Goal: Information Seeking & Learning: Understand process/instructions

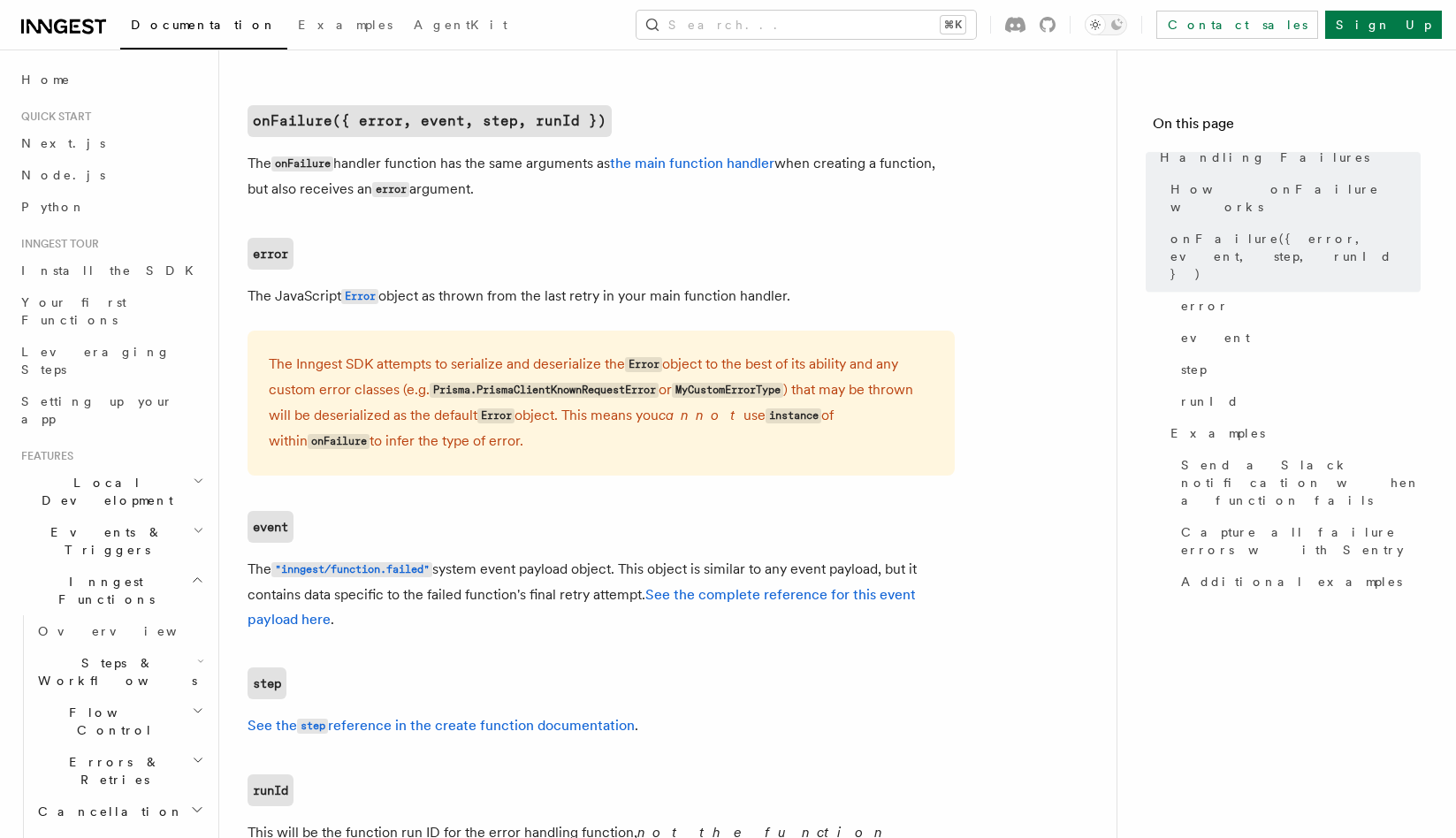
scroll to position [1123, 0]
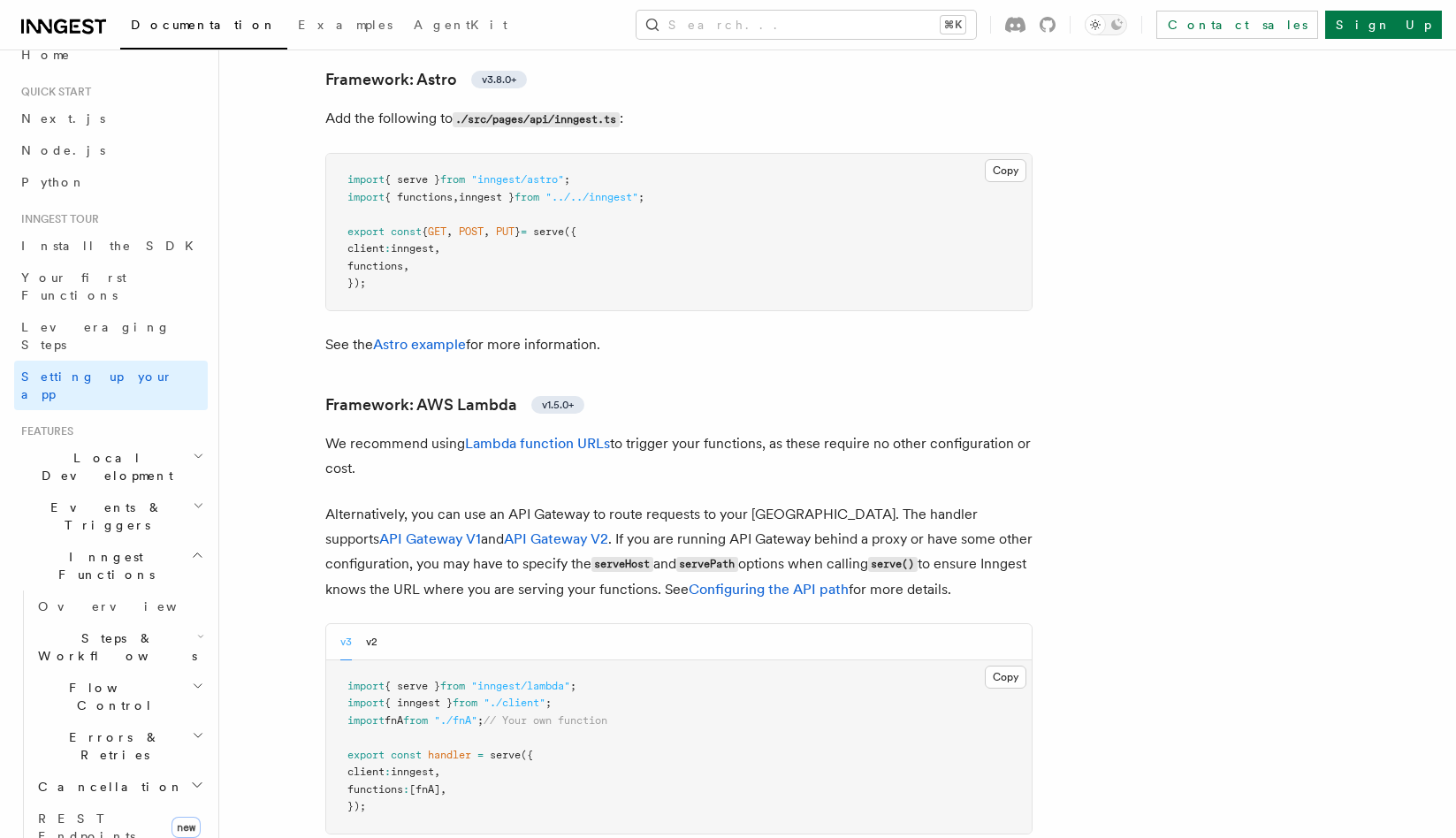
scroll to position [29, 0]
click at [199, 544] on icon "button" at bounding box center [198, 550] width 13 height 14
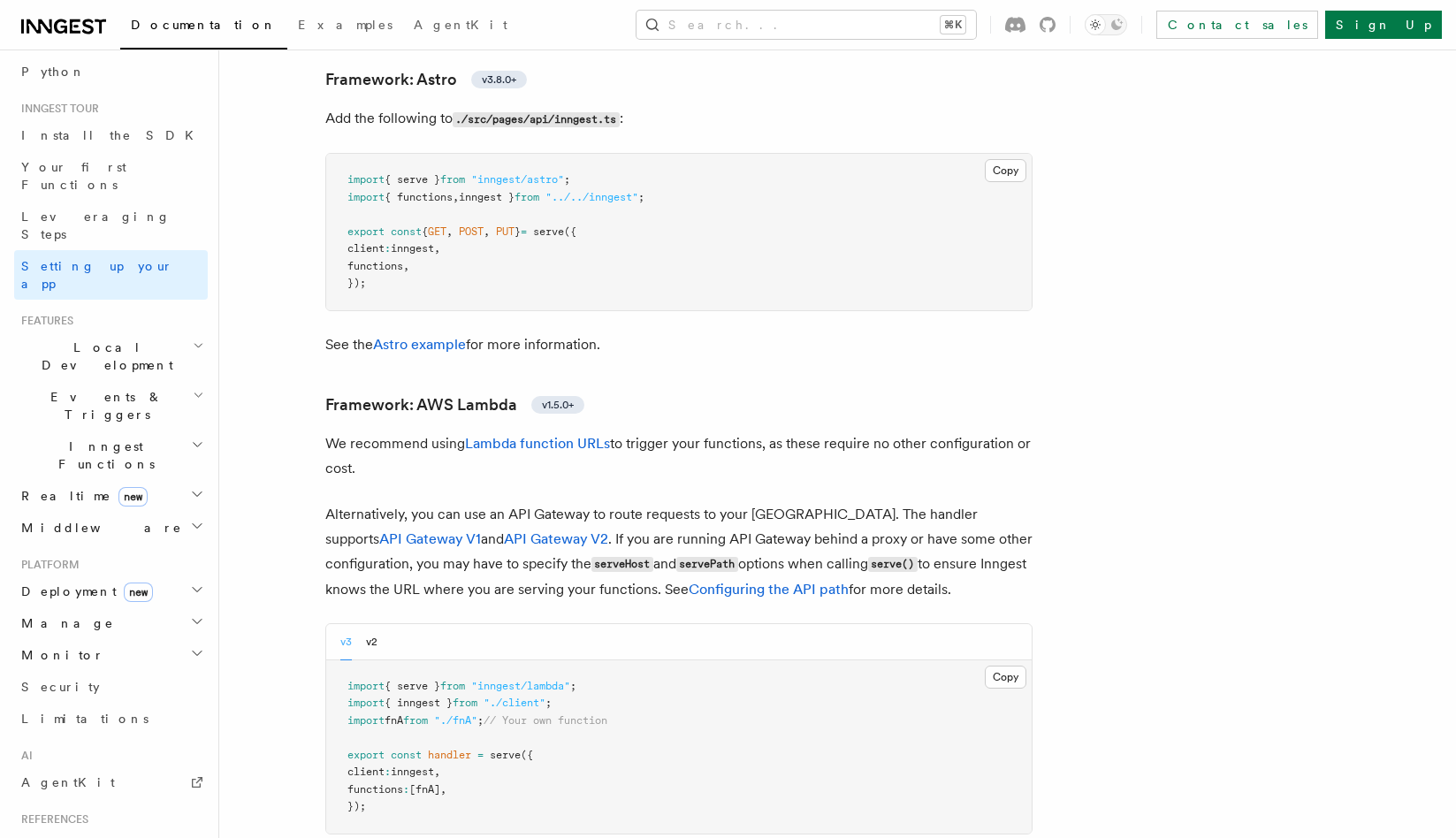
scroll to position [245, 0]
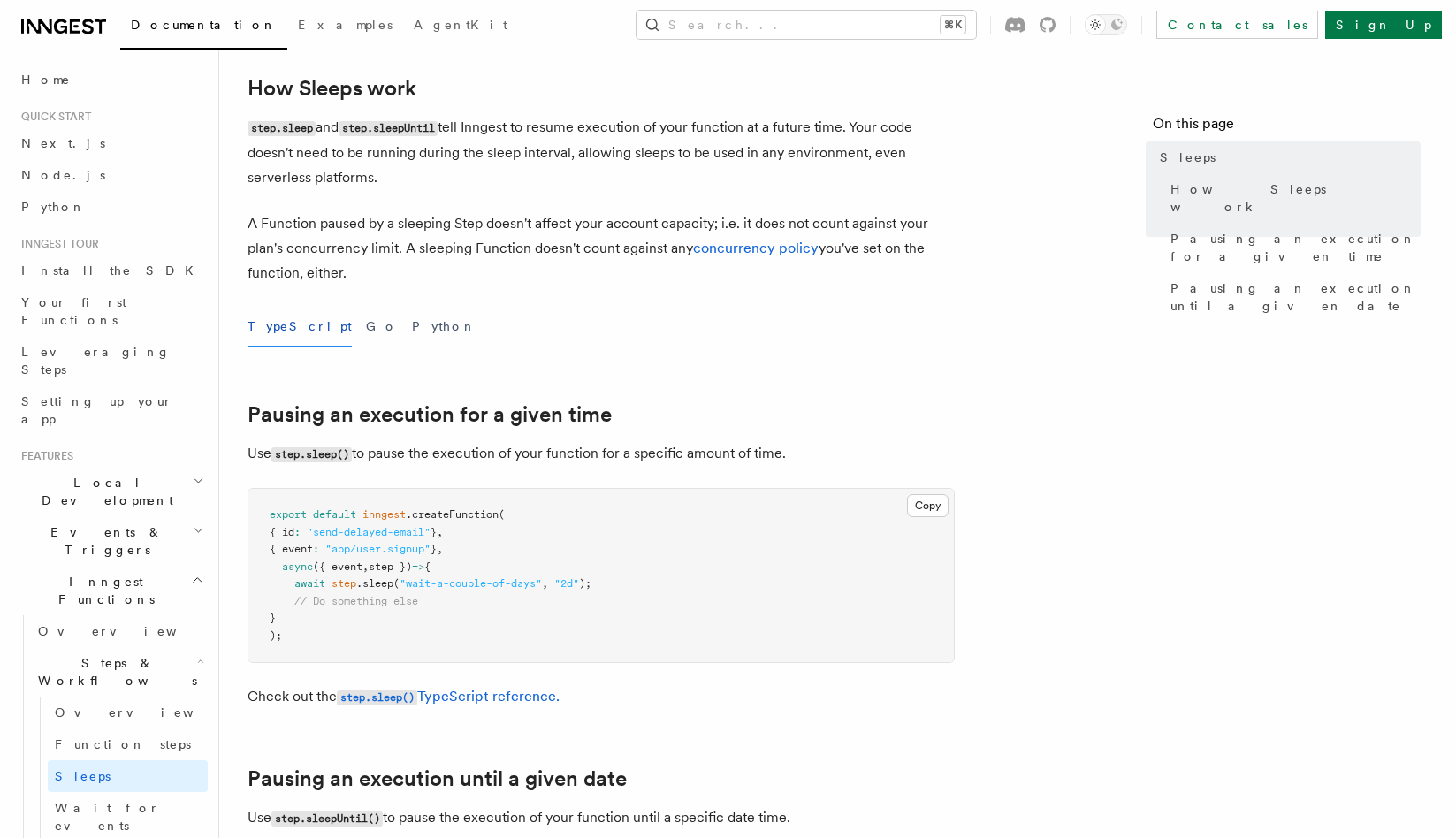
scroll to position [366, 0]
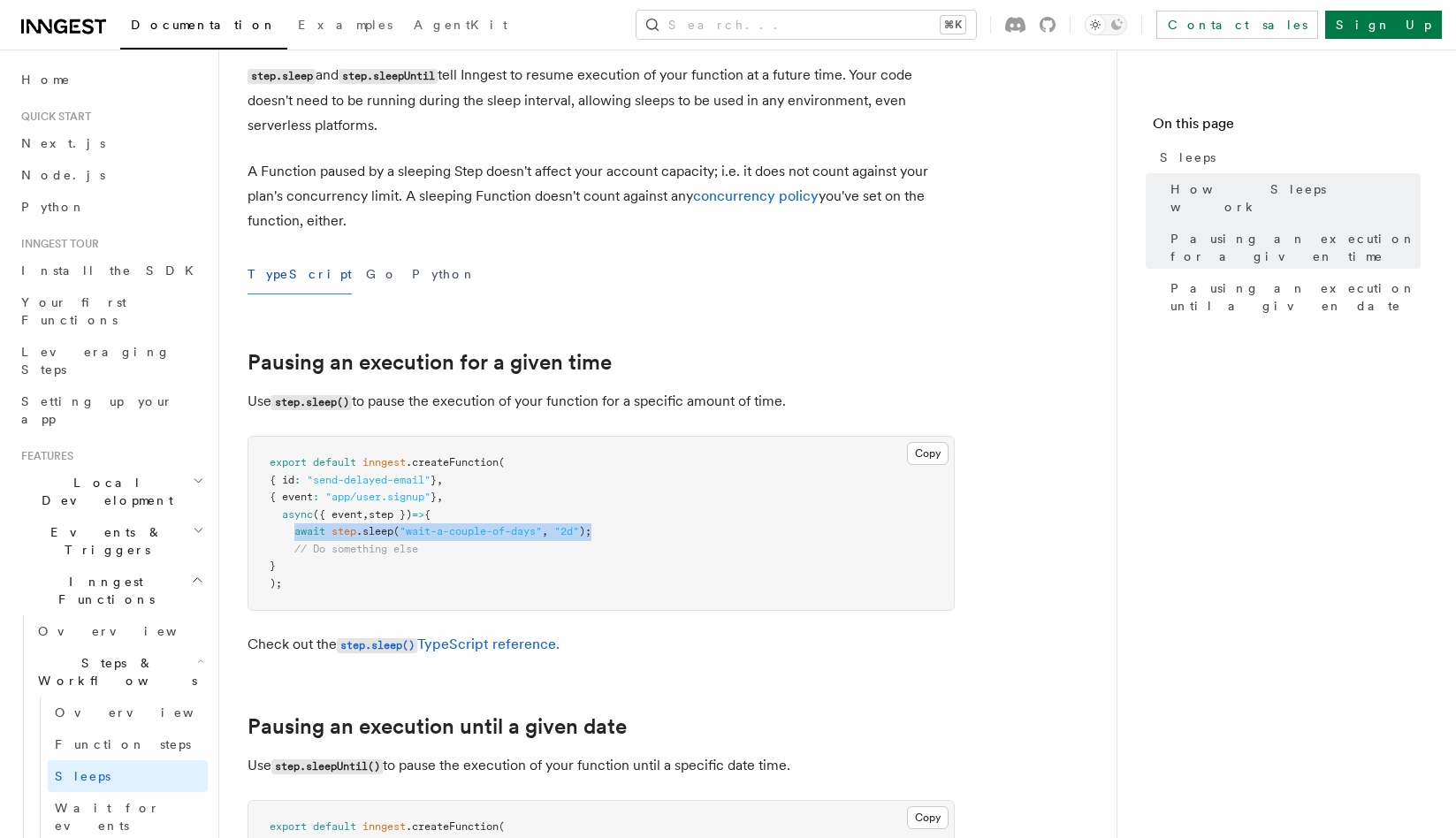
drag, startPoint x: 296, startPoint y: 532, endPoint x: 603, endPoint y: 532, distance: 307.0
click at [603, 532] on pre "export default inngest .createFunction ( { id : "send-delayed-email" } , { even…" at bounding box center [600, 523] width 705 height 173
copy span "await step .sleep ( "wait-a-couple-of-days" , "2d" );"
